Goal: Information Seeking & Learning: Learn about a topic

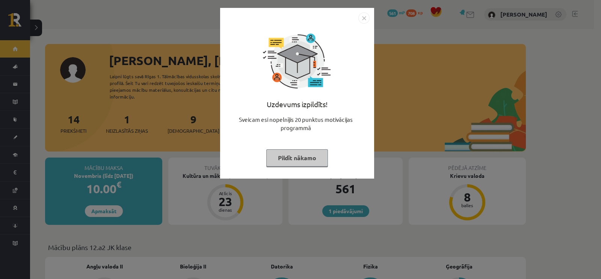
click at [298, 158] on button "Pildīt nākamo" at bounding box center [297, 157] width 62 height 17
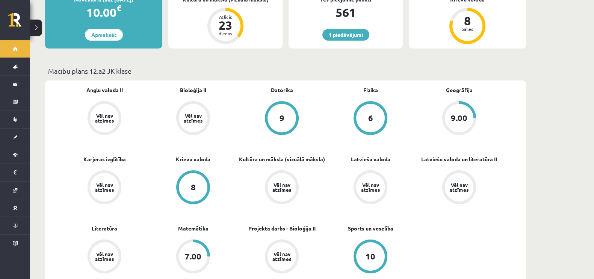
scroll to position [175, 0]
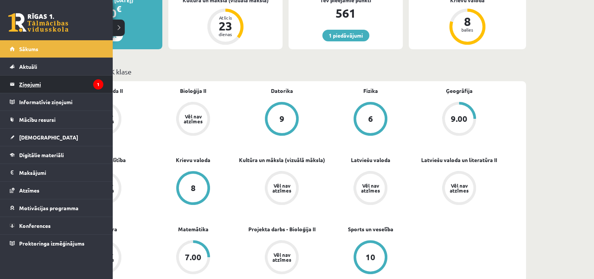
click at [33, 80] on legend "Ziņojumi 1" at bounding box center [61, 83] width 84 height 17
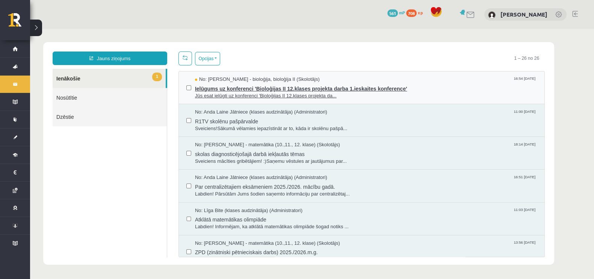
click at [398, 95] on span "Jūs esat ielūgti uz konferenci 'Bioloģijas II 12.klases projekta da..." at bounding box center [366, 95] width 342 height 7
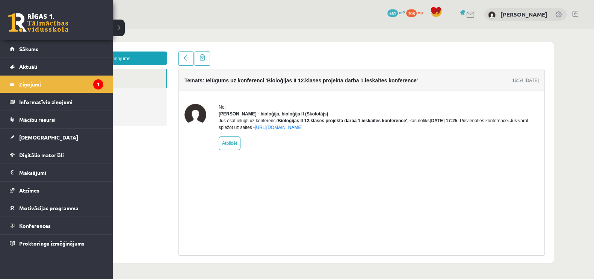
click at [33, 20] on link at bounding box center [38, 22] width 60 height 19
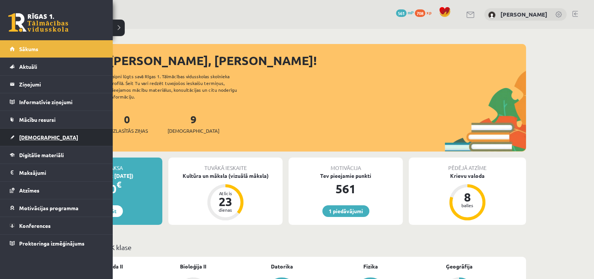
click at [31, 138] on span "[DEMOGRAPHIC_DATA]" at bounding box center [48, 137] width 59 height 7
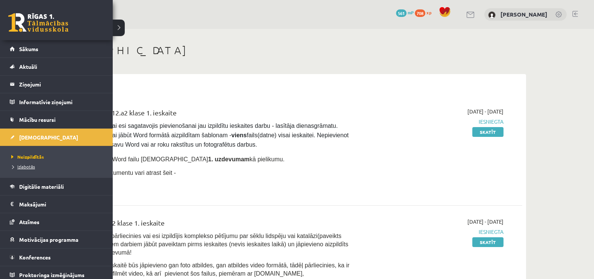
click at [15, 164] on span "Izlabotās" at bounding box center [22, 166] width 26 height 6
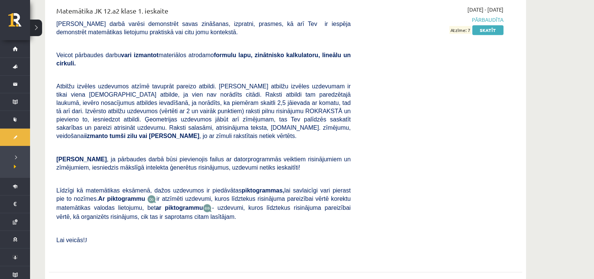
scroll to position [1121, 0]
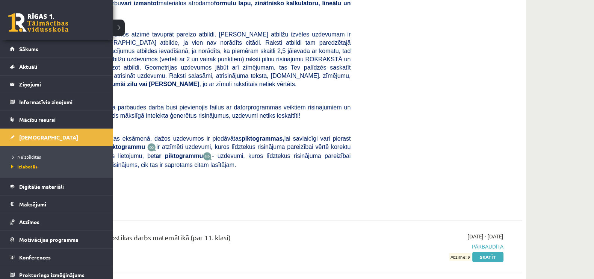
click at [28, 139] on span "[DEMOGRAPHIC_DATA]" at bounding box center [48, 137] width 59 height 7
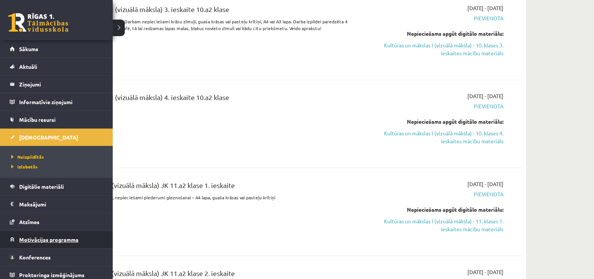
scroll to position [4, 0]
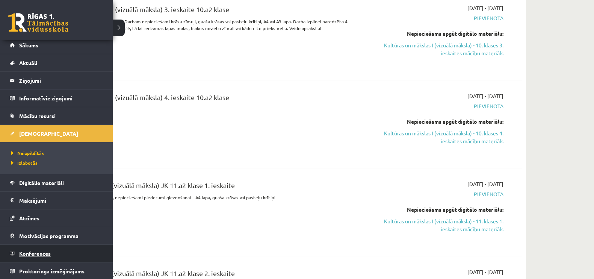
click at [37, 251] on span "Konferences" at bounding box center [35, 253] width 32 height 7
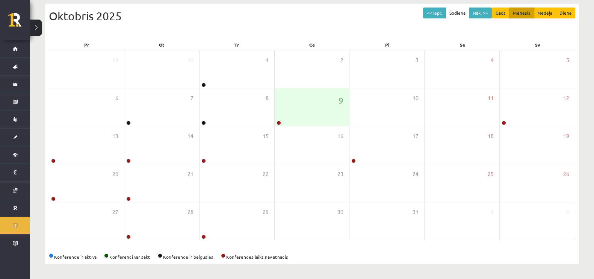
scroll to position [80, 0]
click at [278, 122] on link at bounding box center [278, 123] width 5 height 5
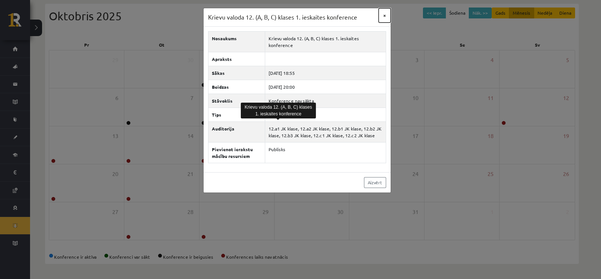
click at [386, 16] on button "×" at bounding box center [384, 15] width 12 height 14
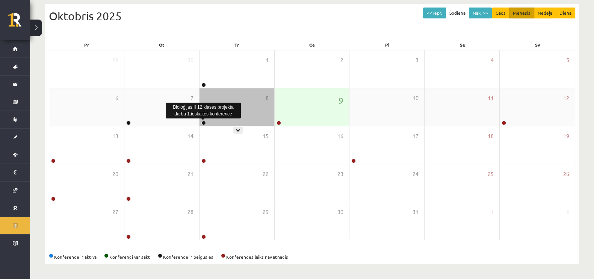
click at [203, 121] on link at bounding box center [203, 123] width 5 height 5
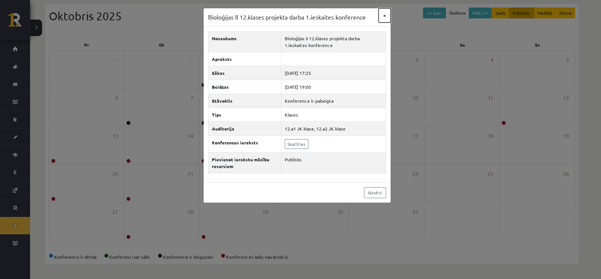
click at [383, 14] on button "×" at bounding box center [384, 15] width 12 height 14
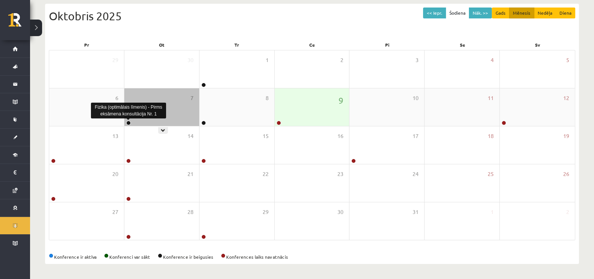
click at [128, 122] on link at bounding box center [128, 123] width 5 height 5
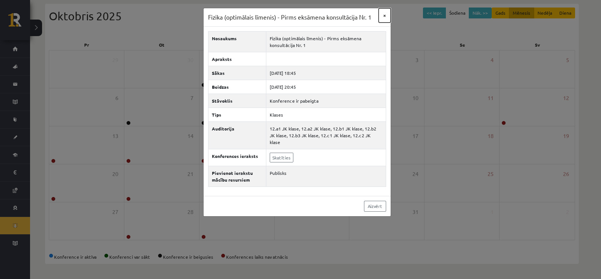
click at [383, 15] on button "×" at bounding box center [384, 15] width 12 height 14
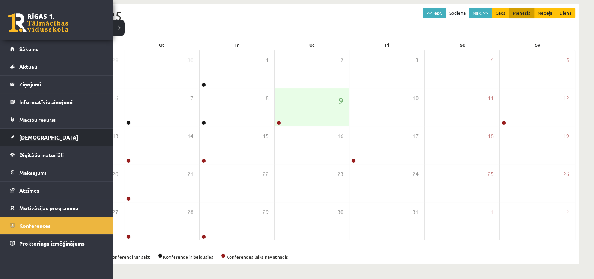
click at [27, 136] on span "[DEMOGRAPHIC_DATA]" at bounding box center [48, 137] width 59 height 7
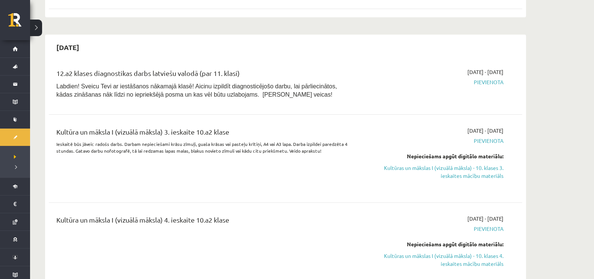
scroll to position [298, 0]
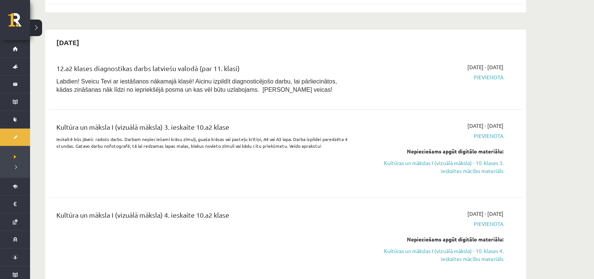
click at [269, 63] on div "12.a2 klases diagnostikas darbs latviešu valodā (par 11. klasi)" at bounding box center [203, 70] width 294 height 14
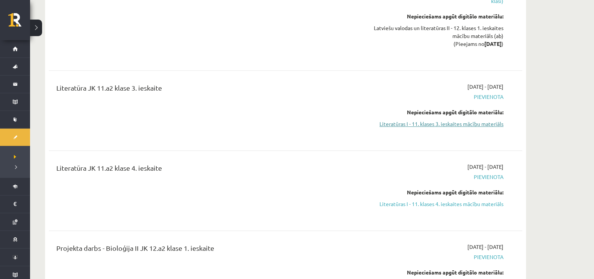
scroll to position [994, 0]
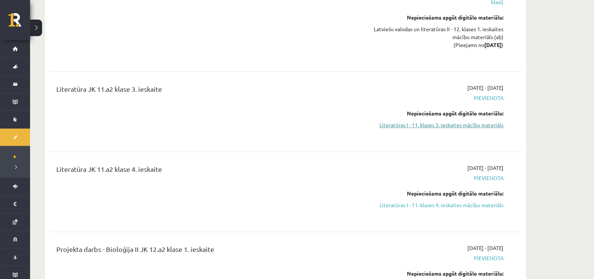
click at [416, 126] on link "Literatūras I - 11. klases 3. ieskaites mācību materiāls" at bounding box center [433, 125] width 142 height 8
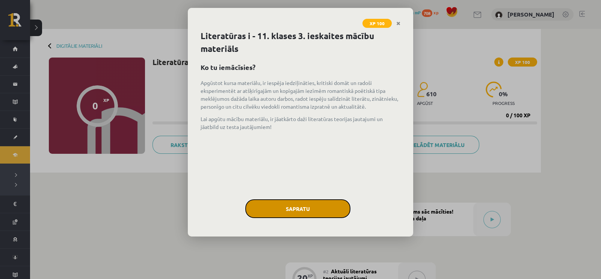
click at [317, 208] on button "Sapratu" at bounding box center [297, 208] width 105 height 19
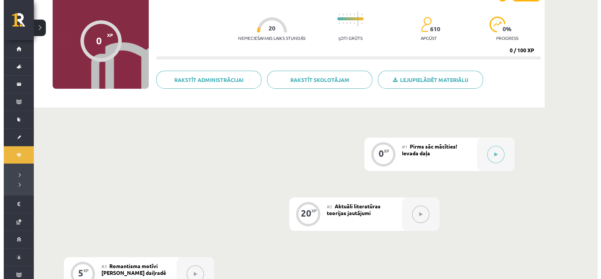
scroll to position [32, 0]
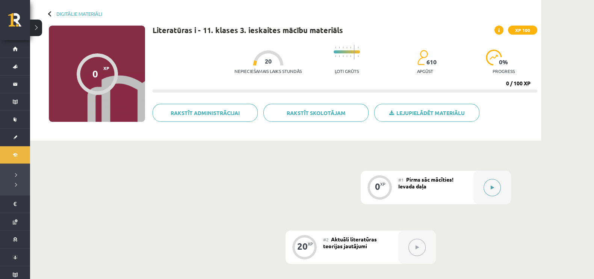
click at [490, 182] on button at bounding box center [491, 187] width 17 height 17
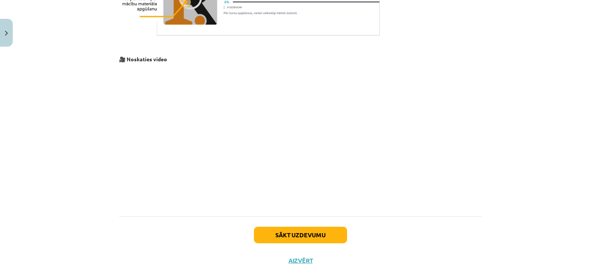
scroll to position [559, 0]
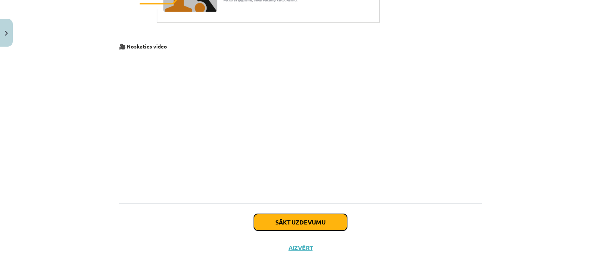
click at [299, 223] on button "Sākt uzdevumu" at bounding box center [300, 222] width 93 height 17
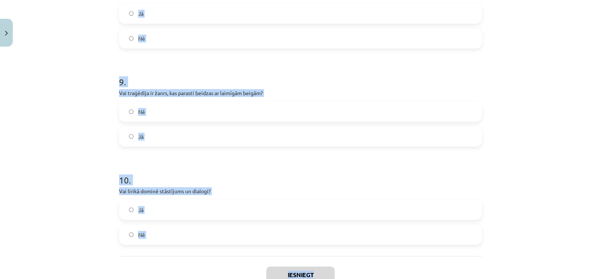
scroll to position [923, 0]
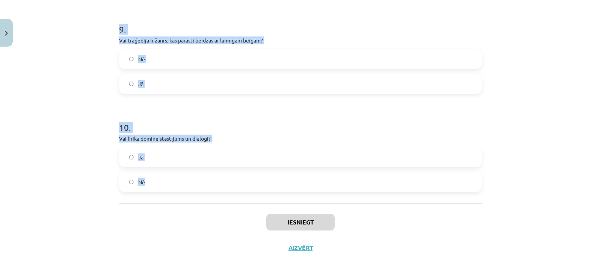
drag, startPoint x: 115, startPoint y: 146, endPoint x: 238, endPoint y: 172, distance: 125.0
copy form "1 . Vai groteska ir literatūras paņēmiens, kas apvieno neparasto un dīvaino? Jā…"
